Goal: Task Accomplishment & Management: Use online tool/utility

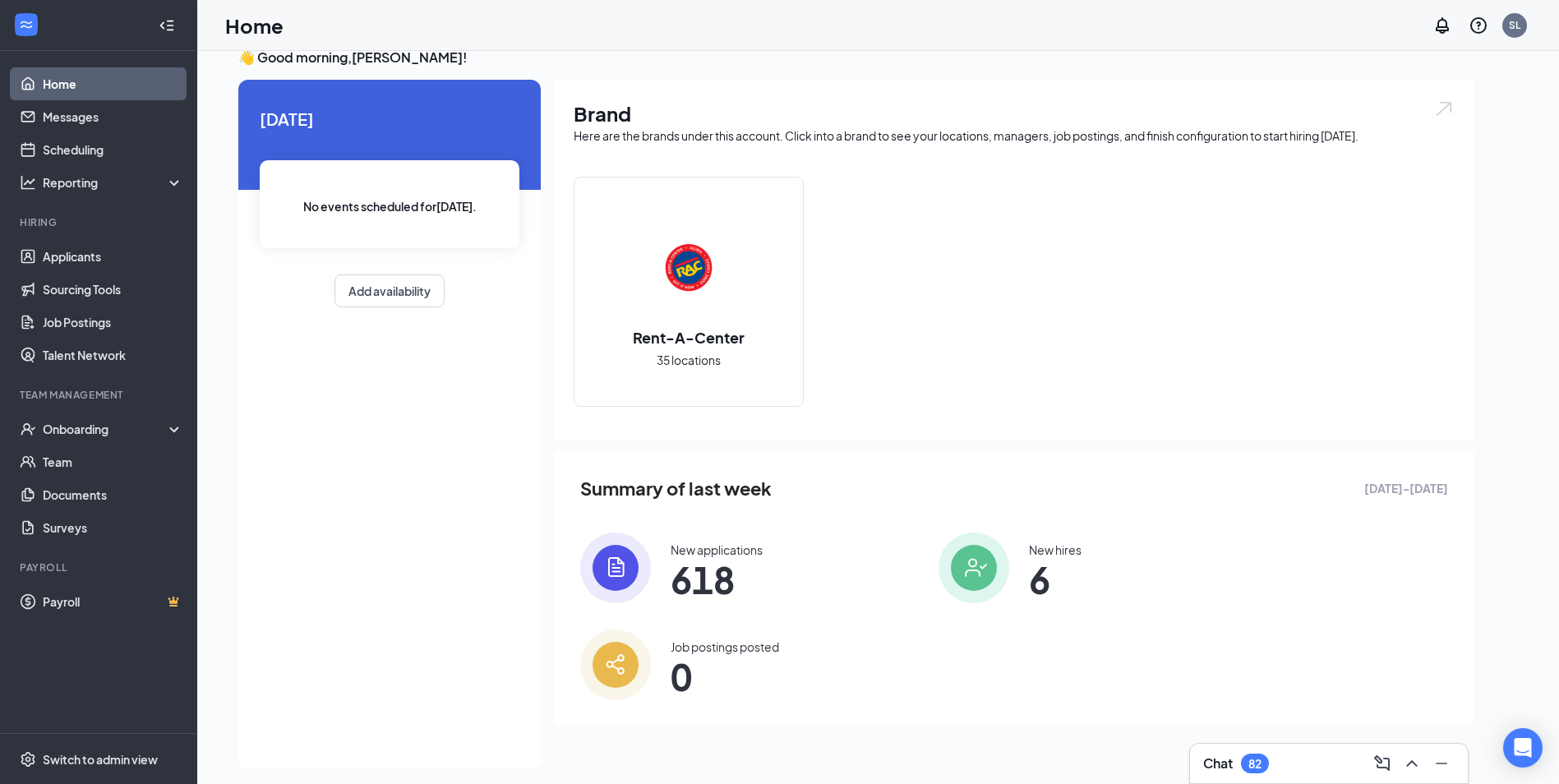
scroll to position [35, 0]
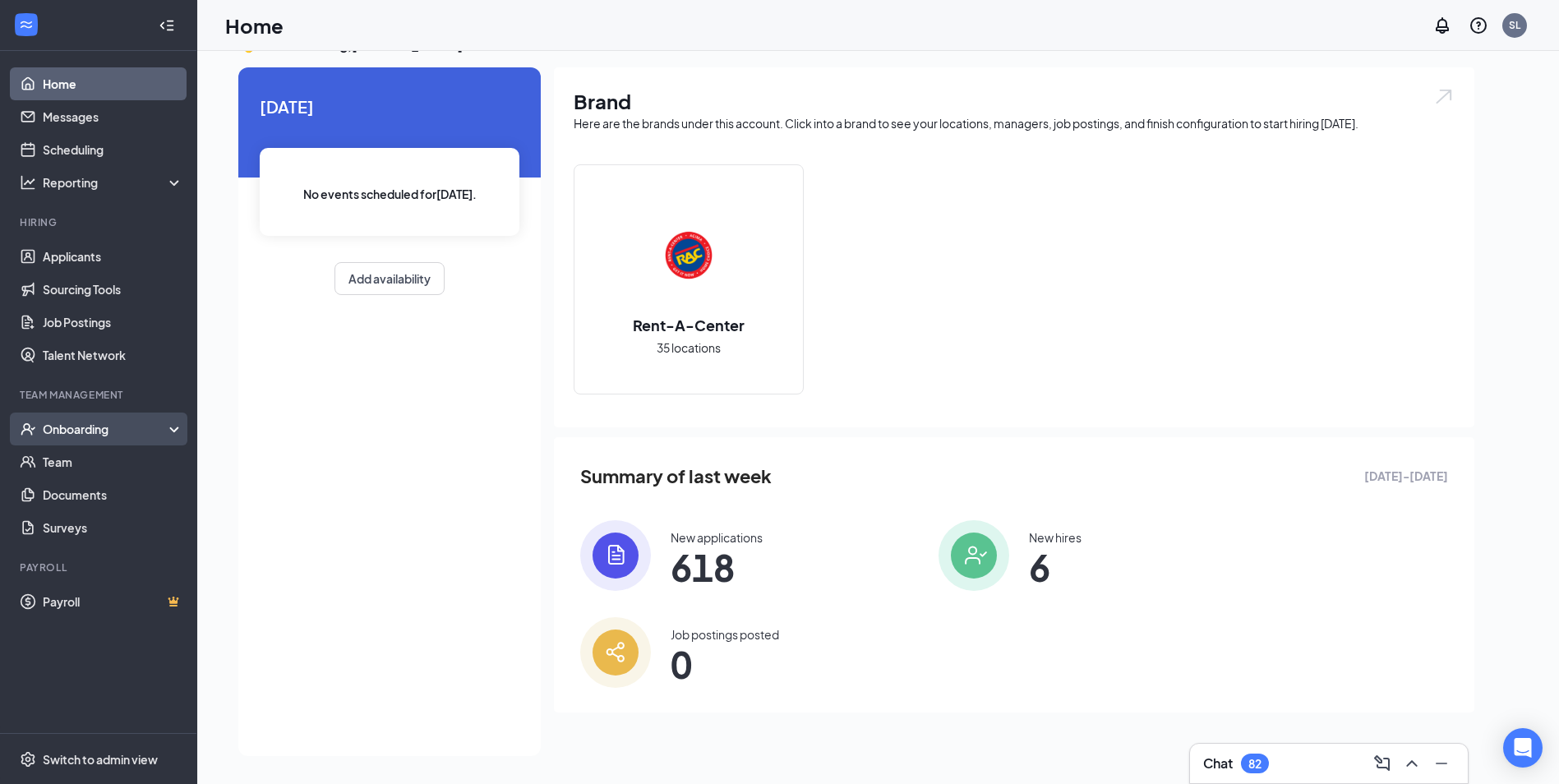
click at [69, 432] on div "Onboarding" at bounding box center [106, 429] width 127 height 17
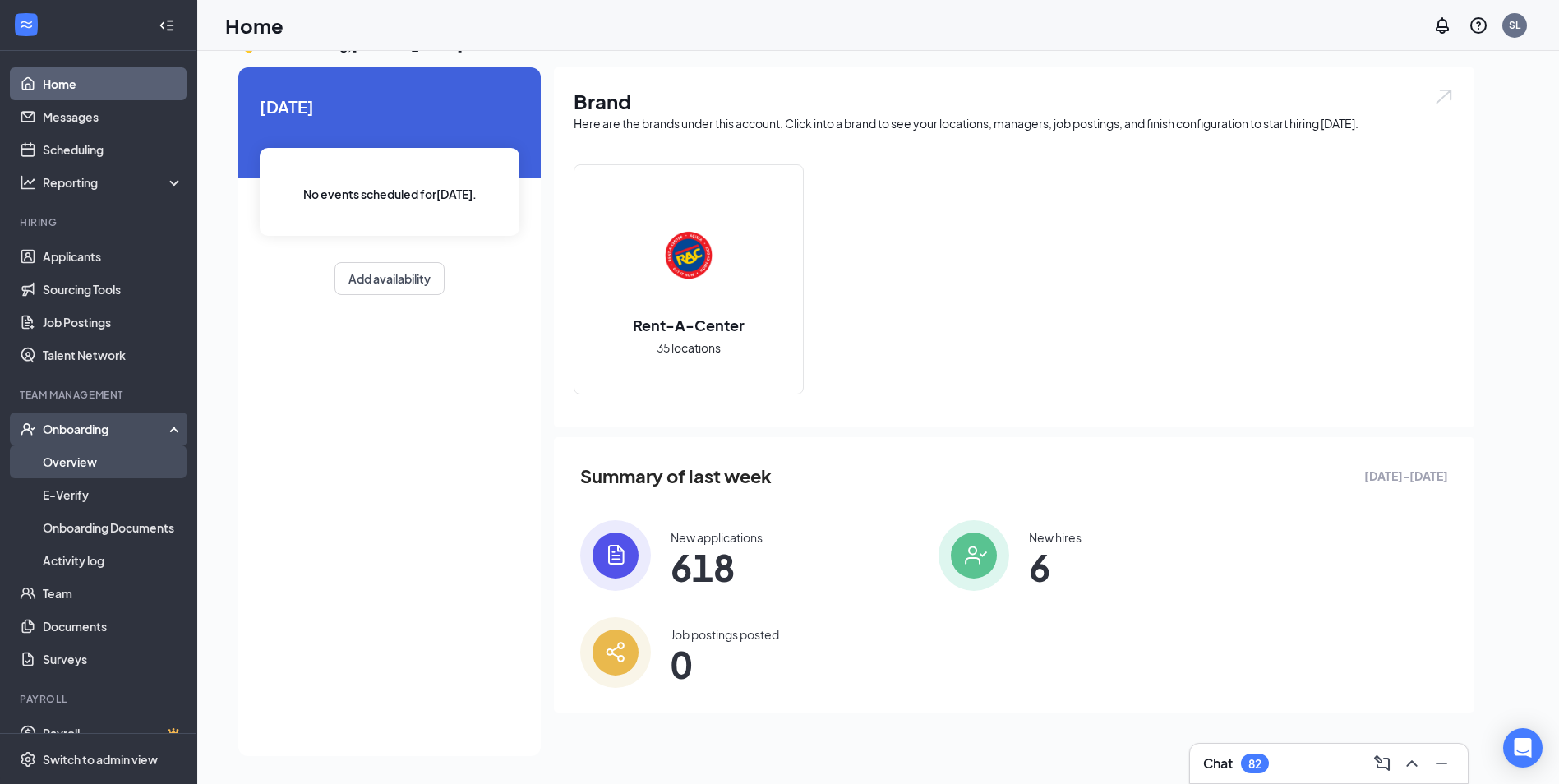
click at [69, 462] on link "Overview" at bounding box center [113, 461] width 141 height 33
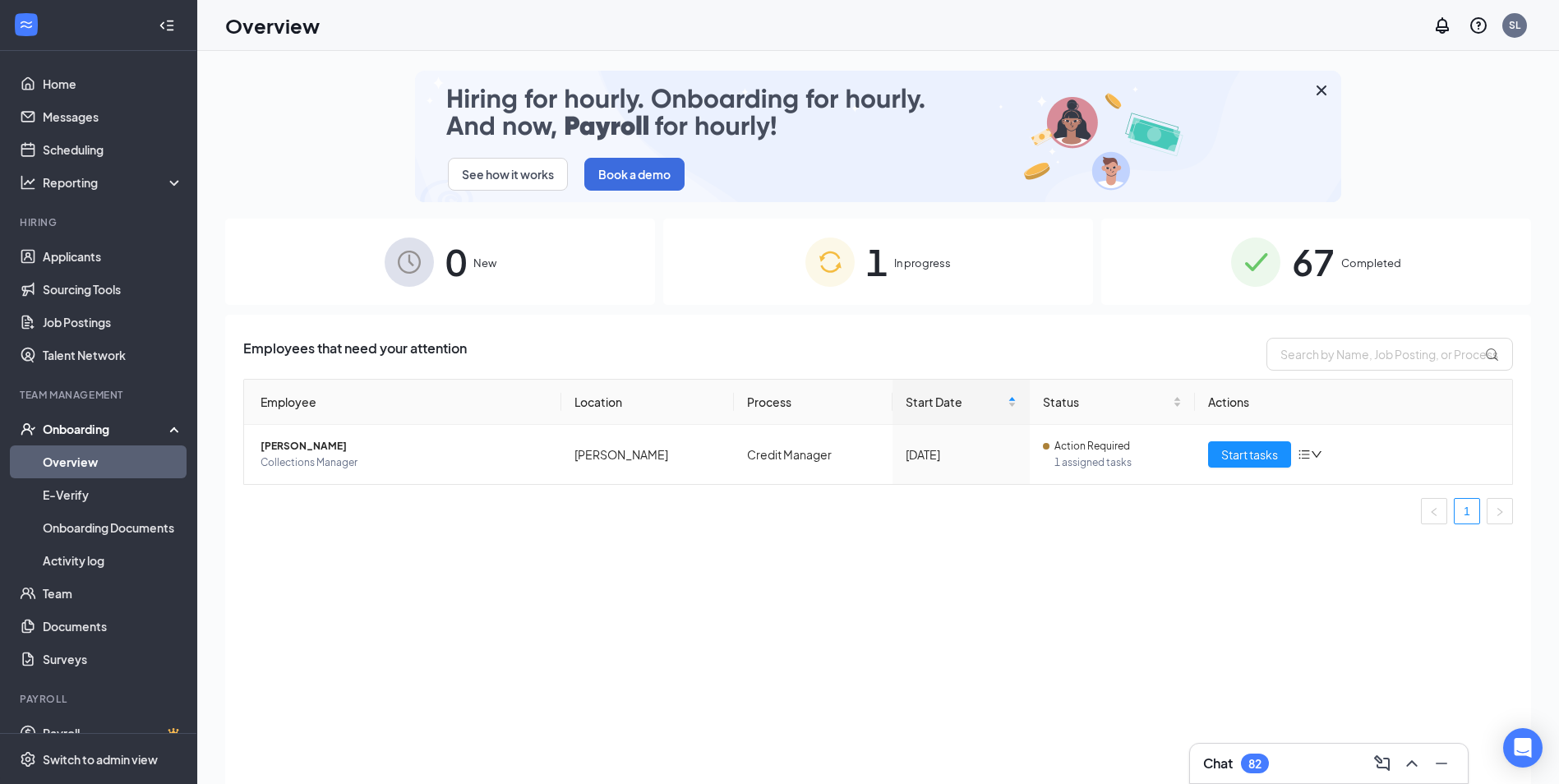
click at [1358, 265] on span "Completed" at bounding box center [1371, 263] width 60 height 17
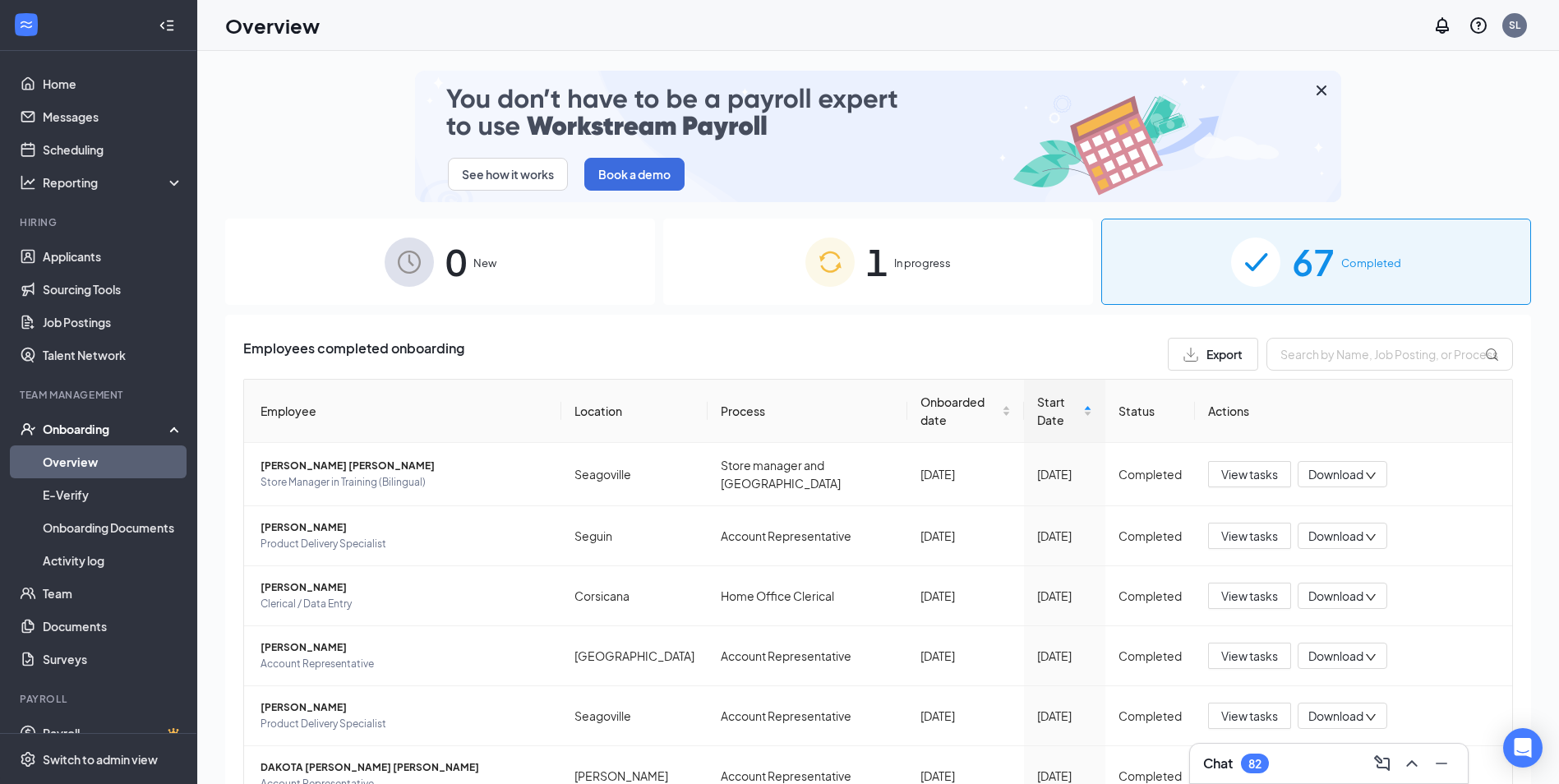
click at [1206, 356] on span "Export" at bounding box center [1225, 354] width 36 height 12
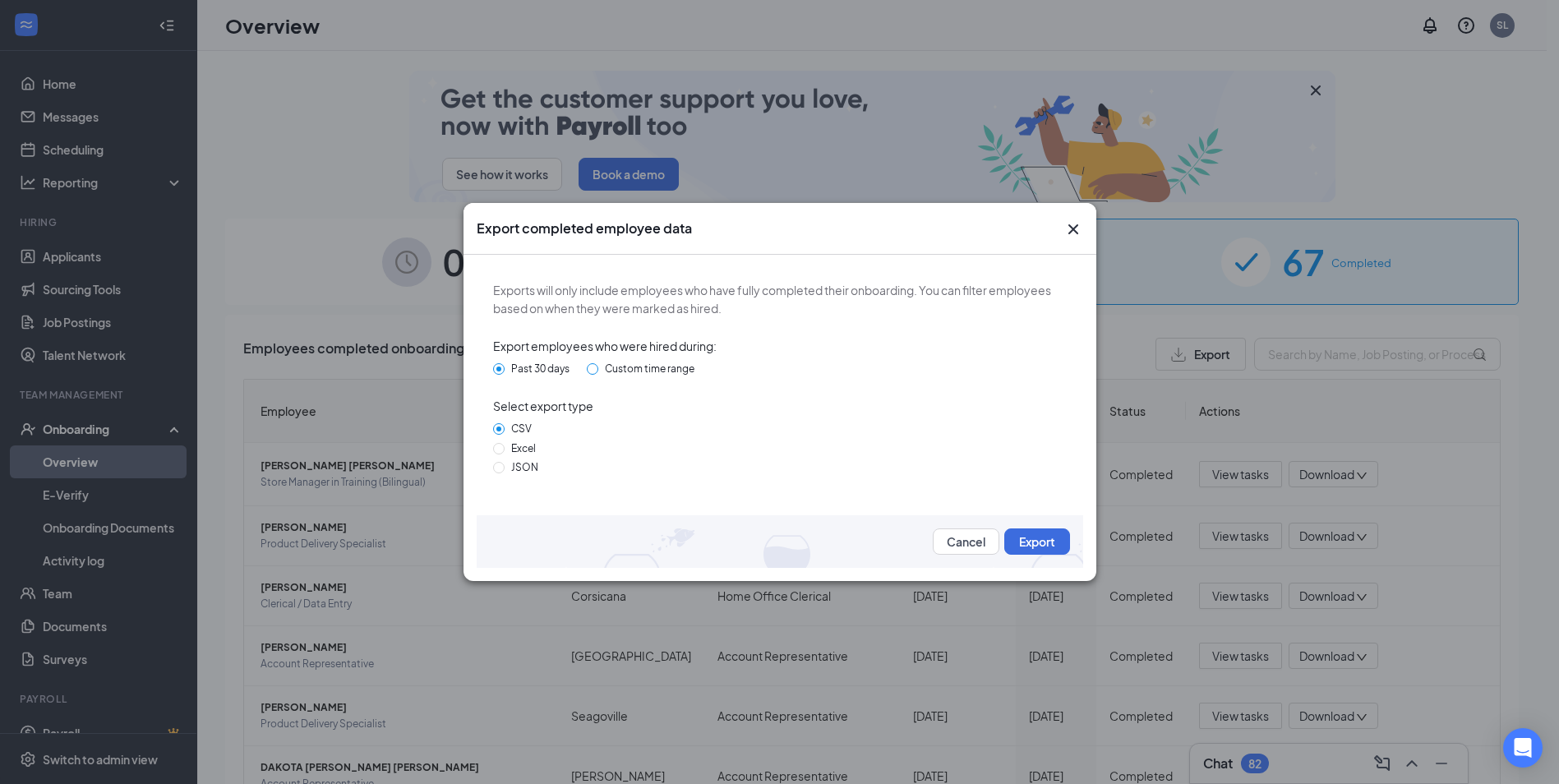
click at [597, 370] on input "Custom time range" at bounding box center [592, 369] width 12 height 12
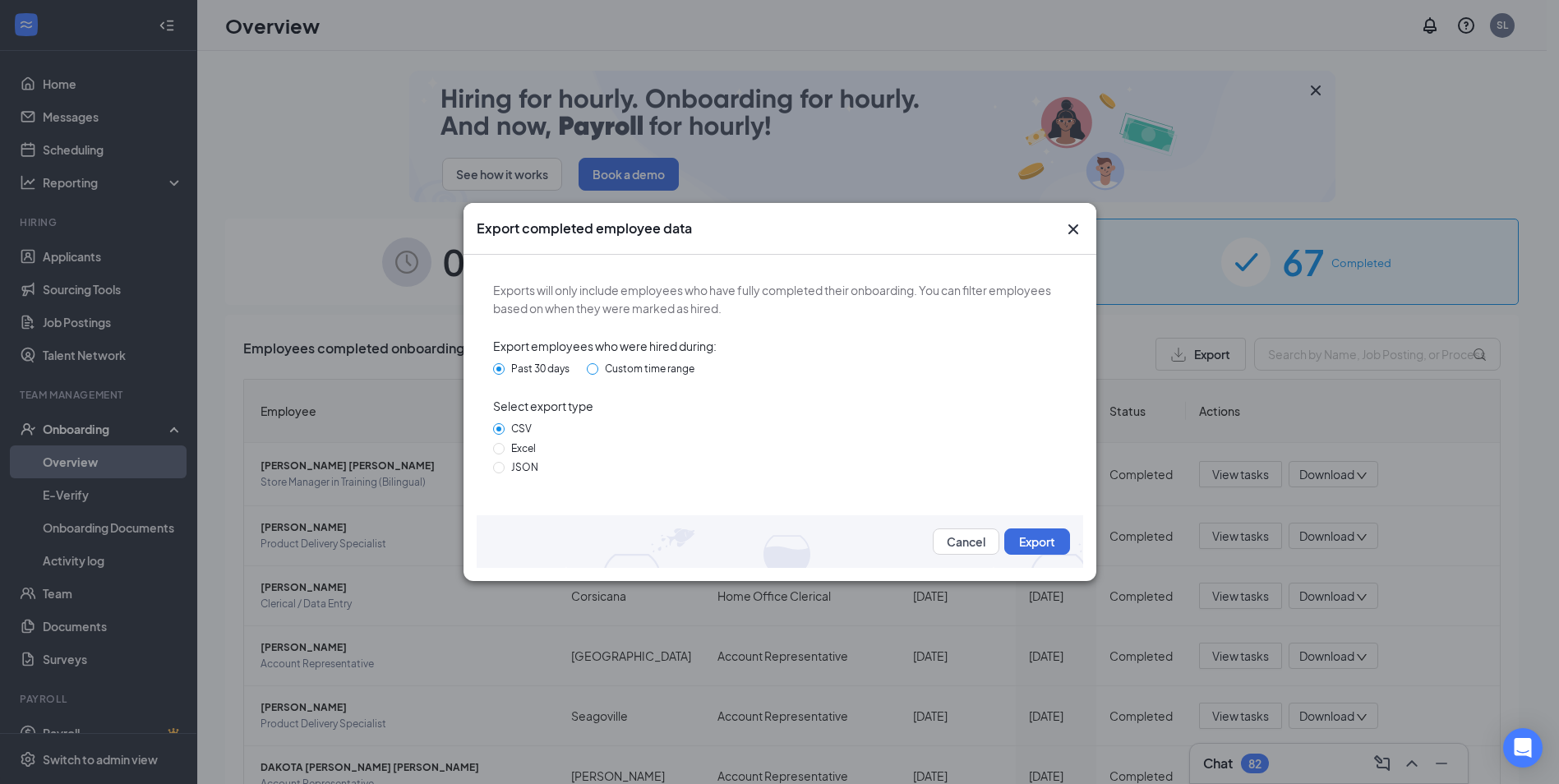
radio input "true"
radio input "false"
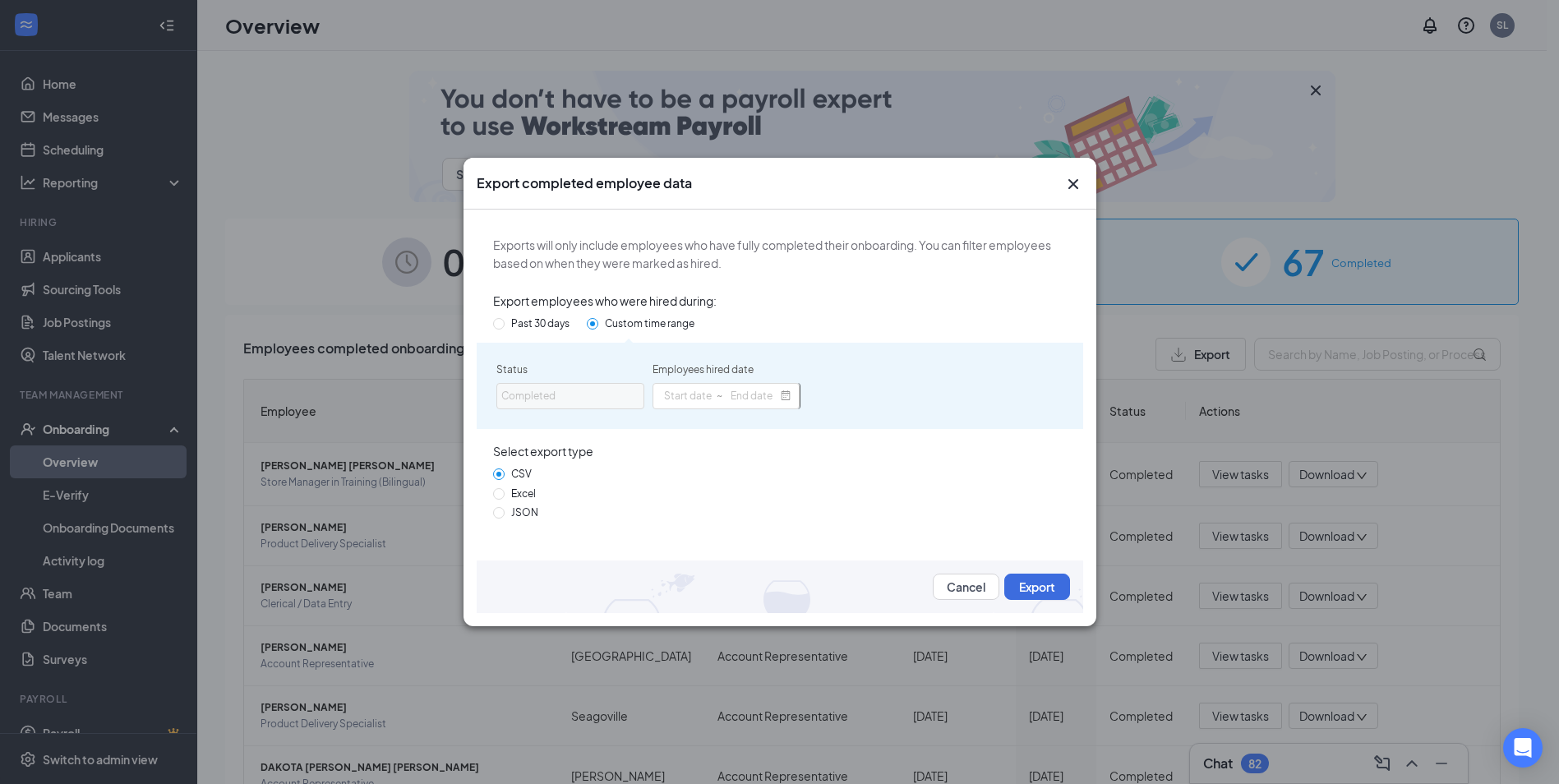
click at [626, 401] on div "Completed" at bounding box center [566, 396] width 129 height 17
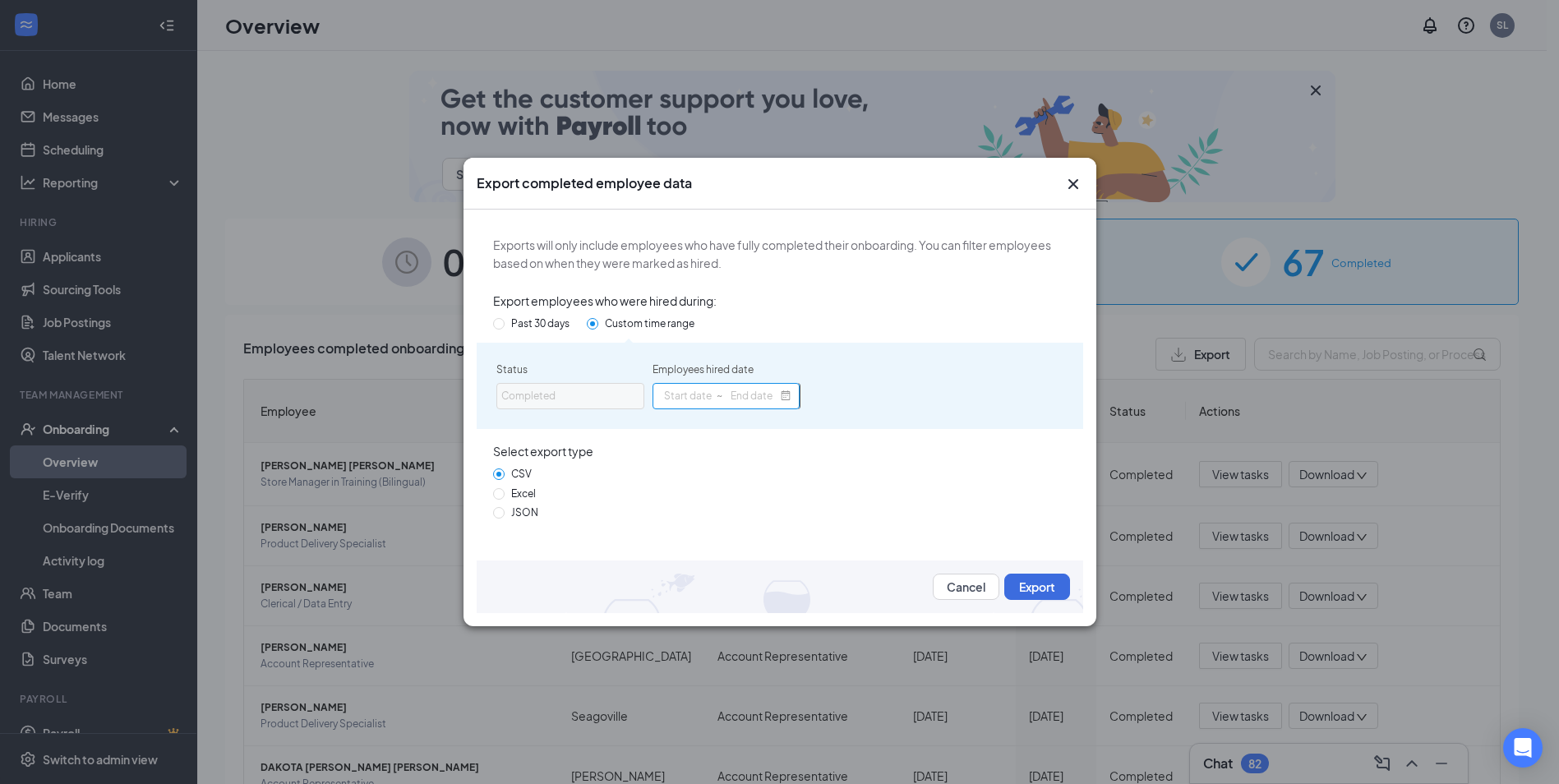
click at [782, 396] on span at bounding box center [787, 396] width 12 height 12
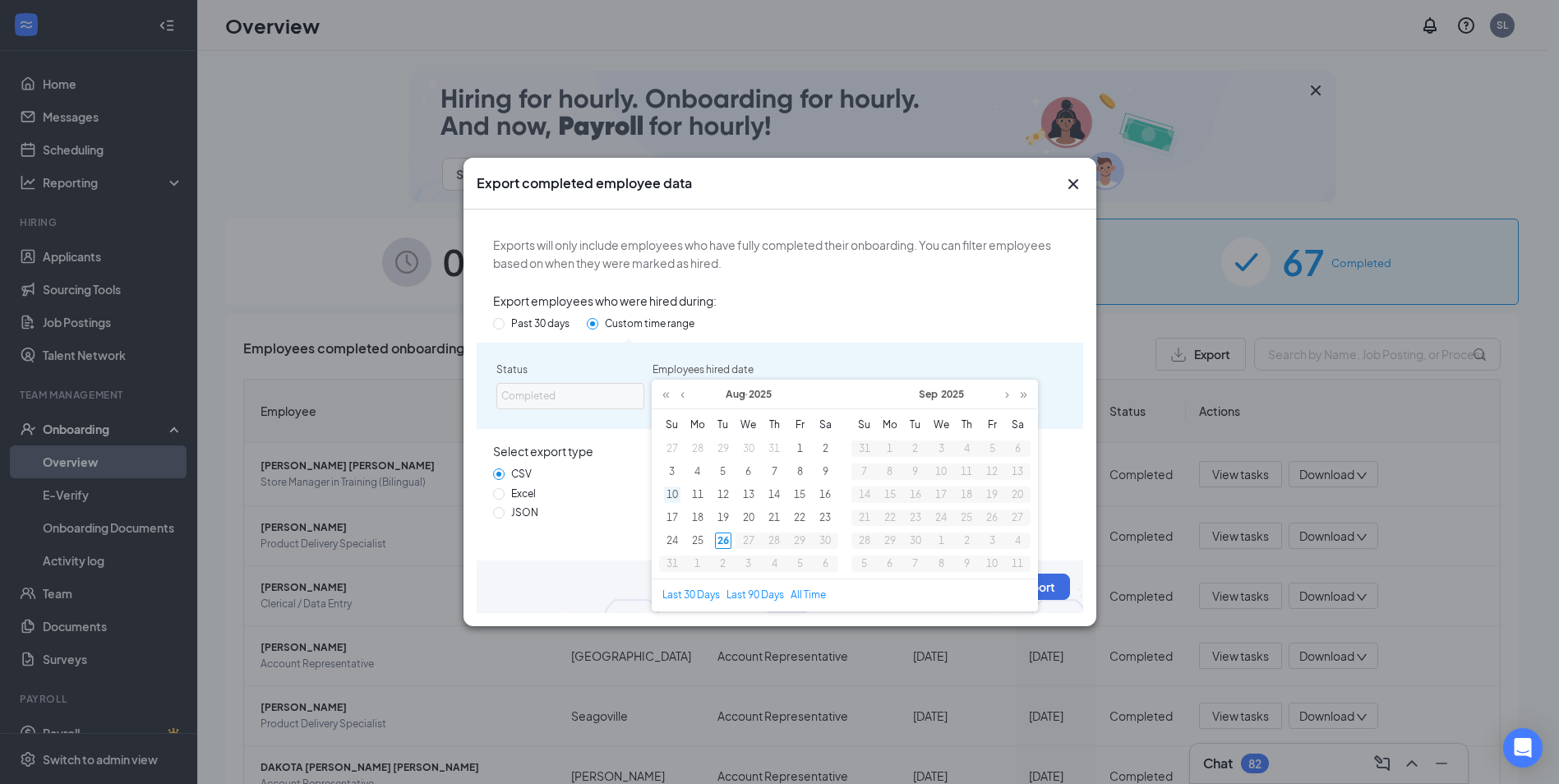
click at [674, 497] on div "10" at bounding box center [673, 495] width 17 height 17
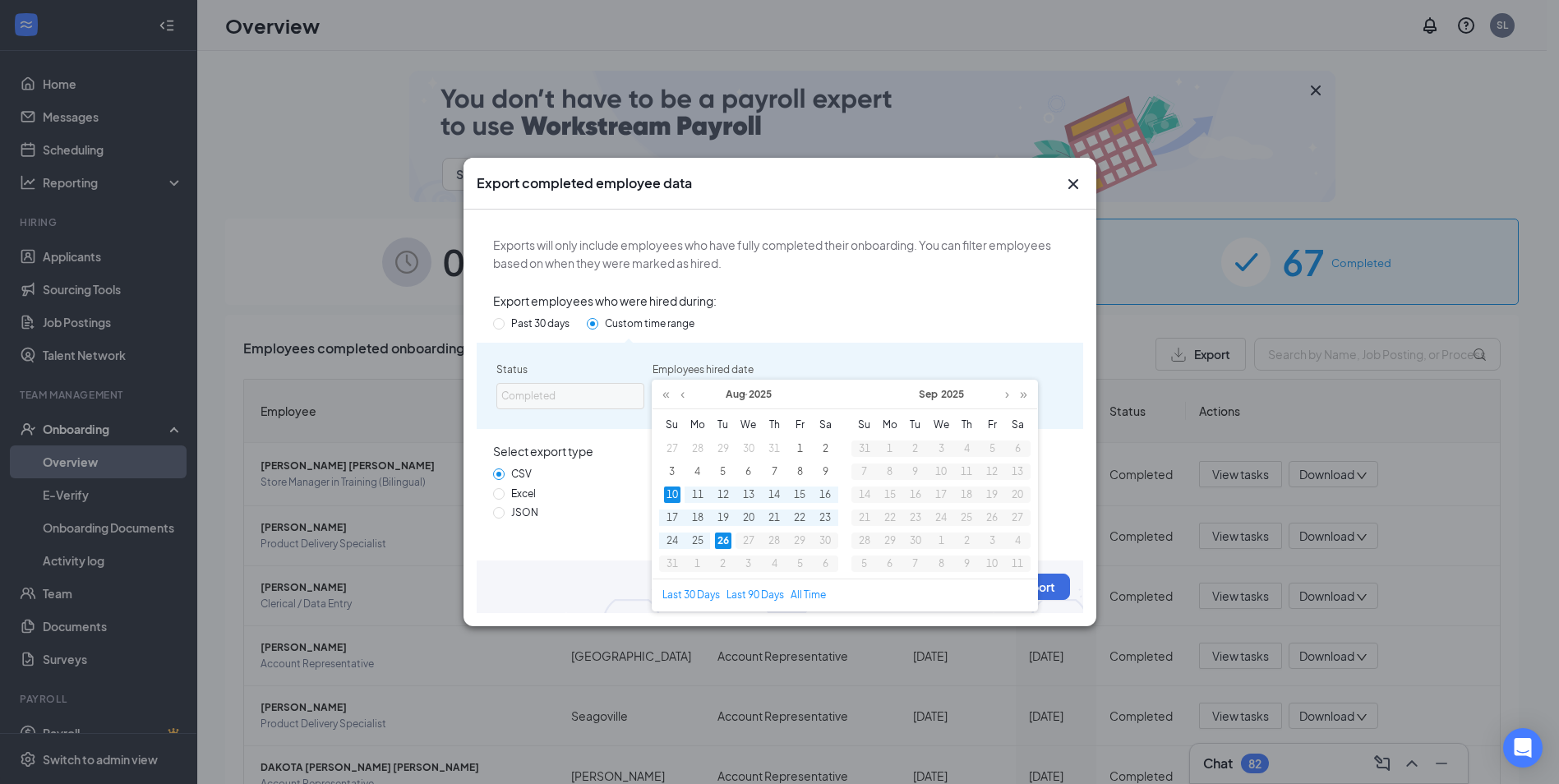
click at [726, 543] on div "26" at bounding box center [723, 541] width 17 height 17
type input "[DATE]"
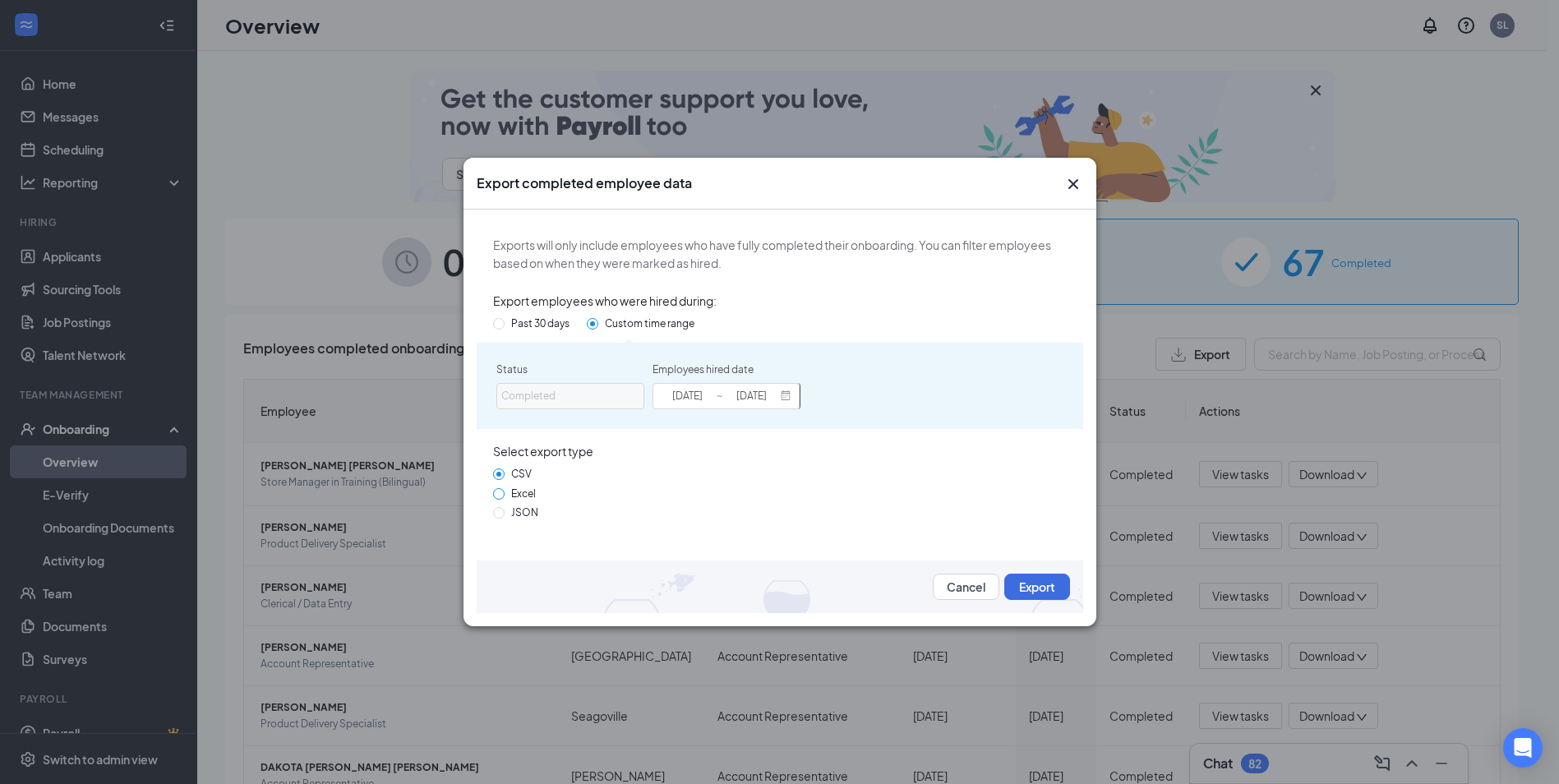
click at [531, 493] on span "Excel" at bounding box center [524, 493] width 38 height 12
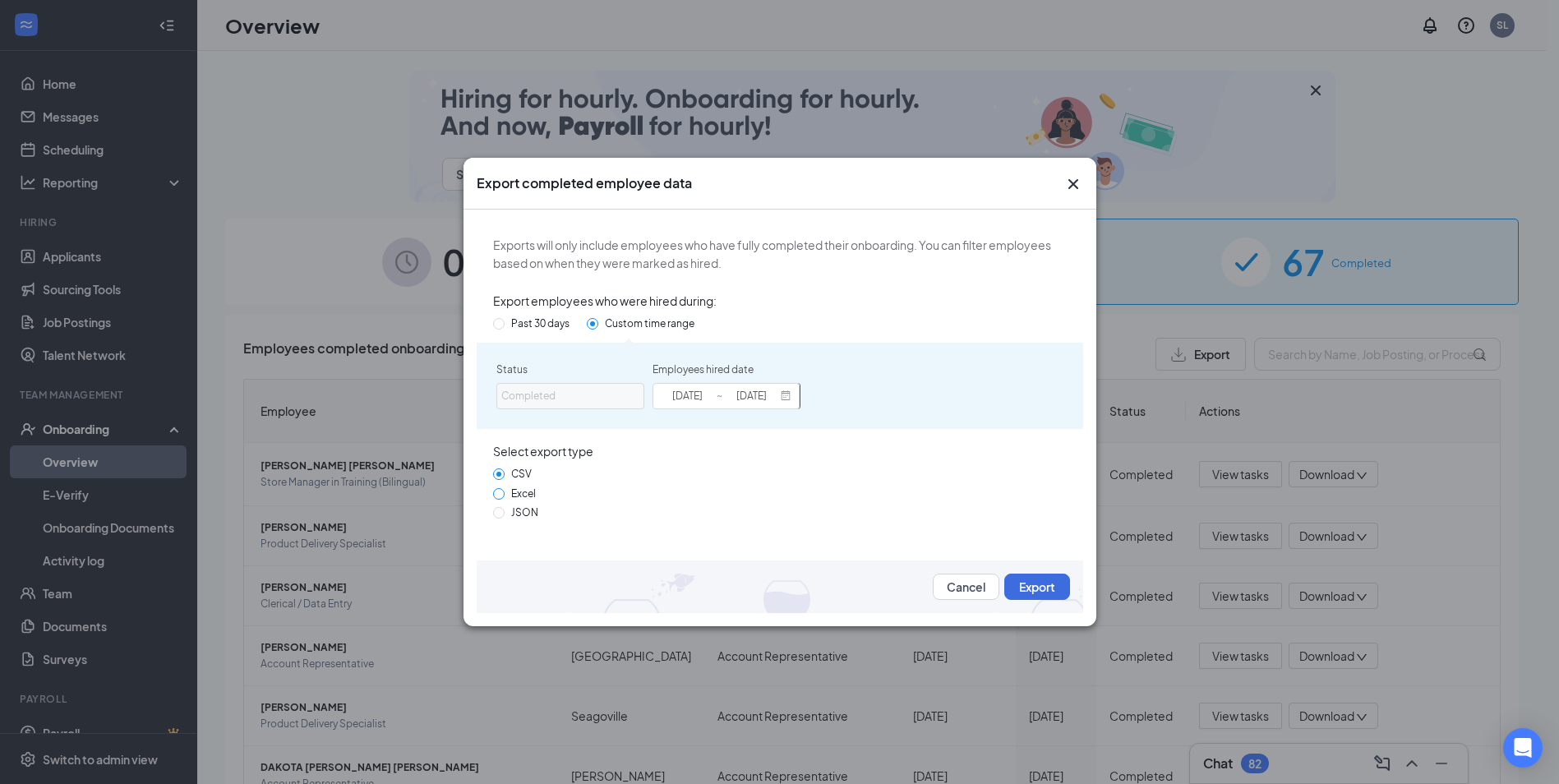
click at [505, 493] on input "Excel" at bounding box center [499, 494] width 12 height 12
radio input "true"
radio input "false"
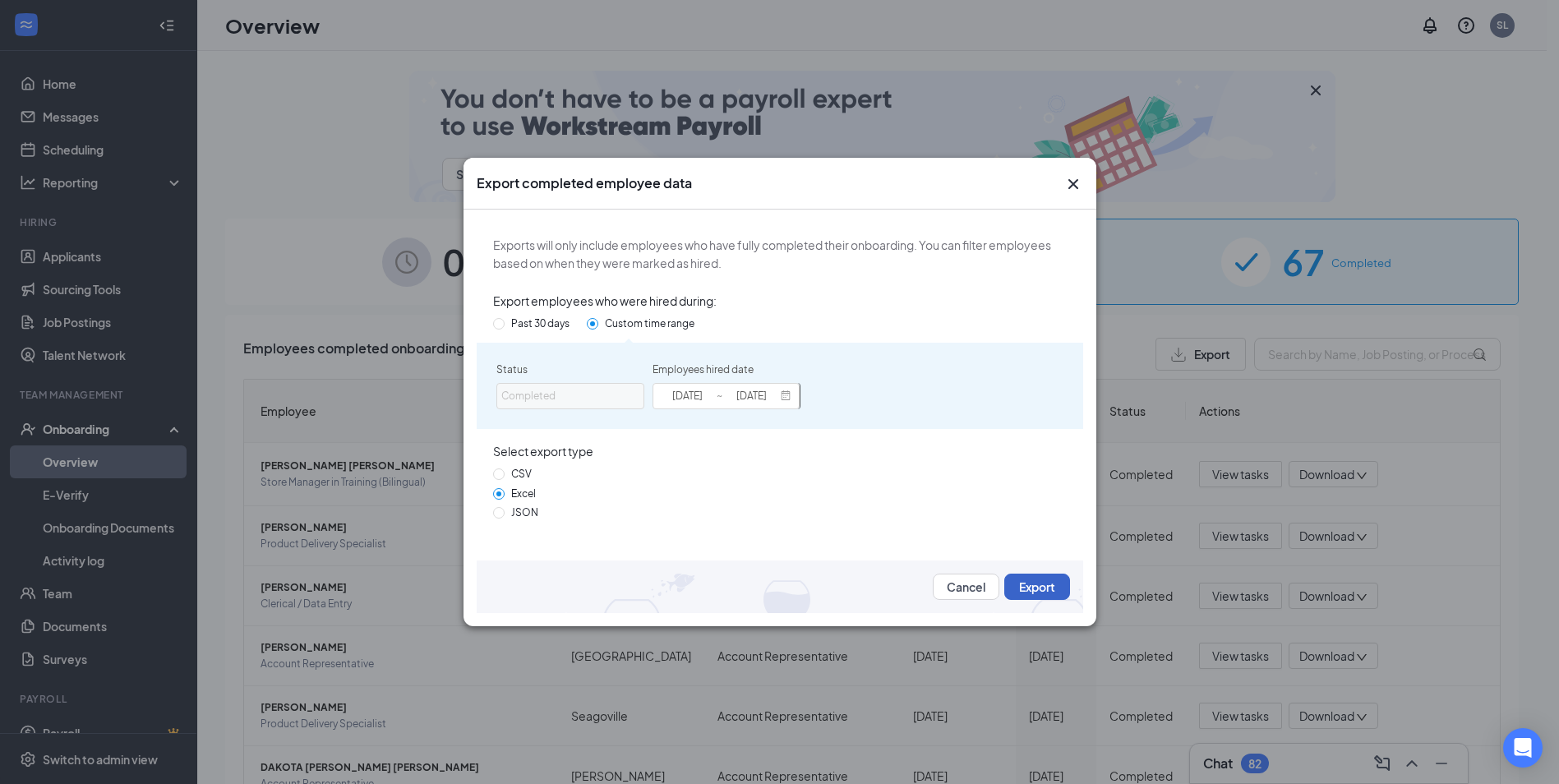
click at [1030, 587] on button "Export" at bounding box center [1037, 586] width 65 height 26
